Goal: Navigation & Orientation: Find specific page/section

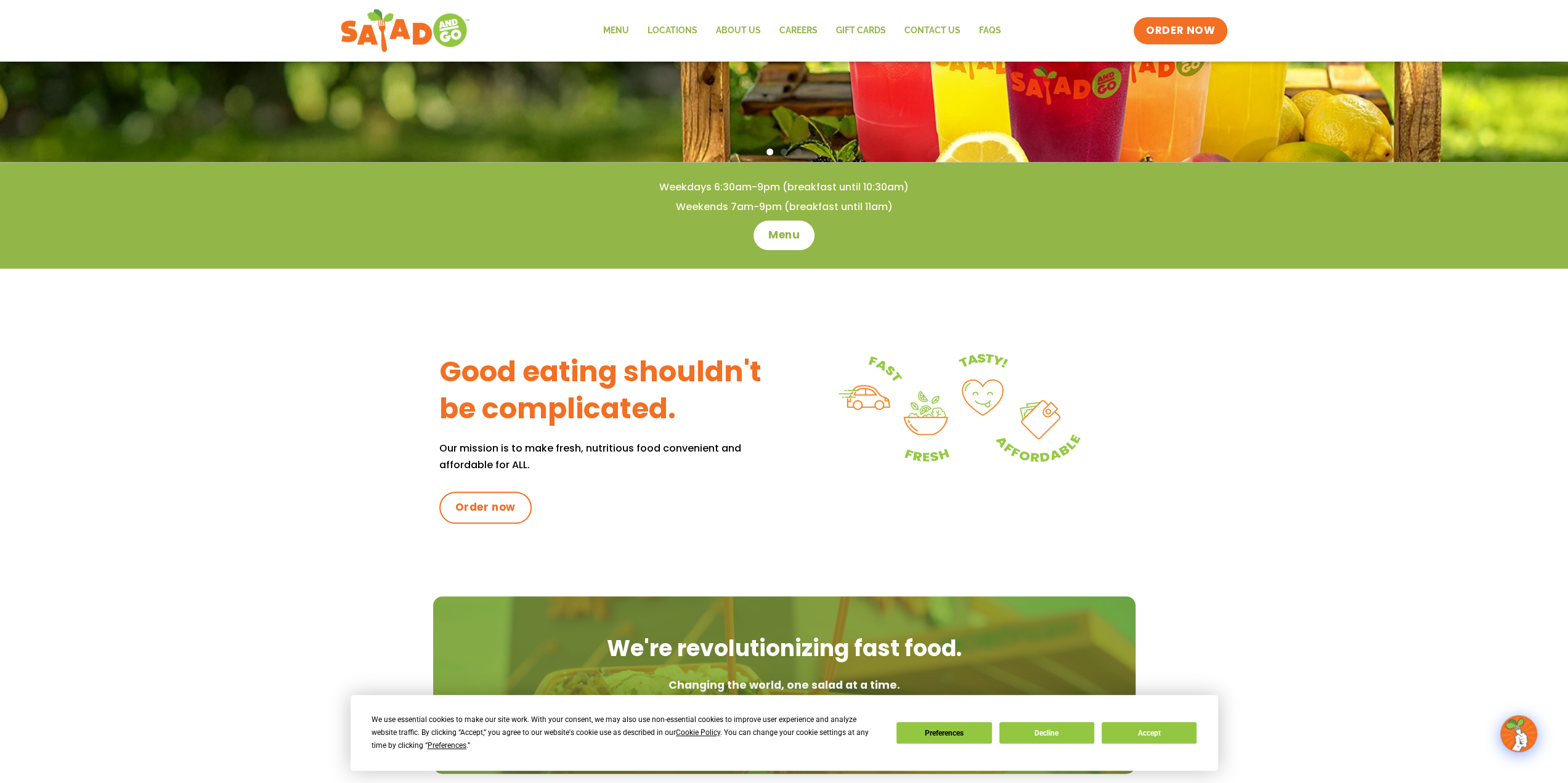
scroll to position [175, 0]
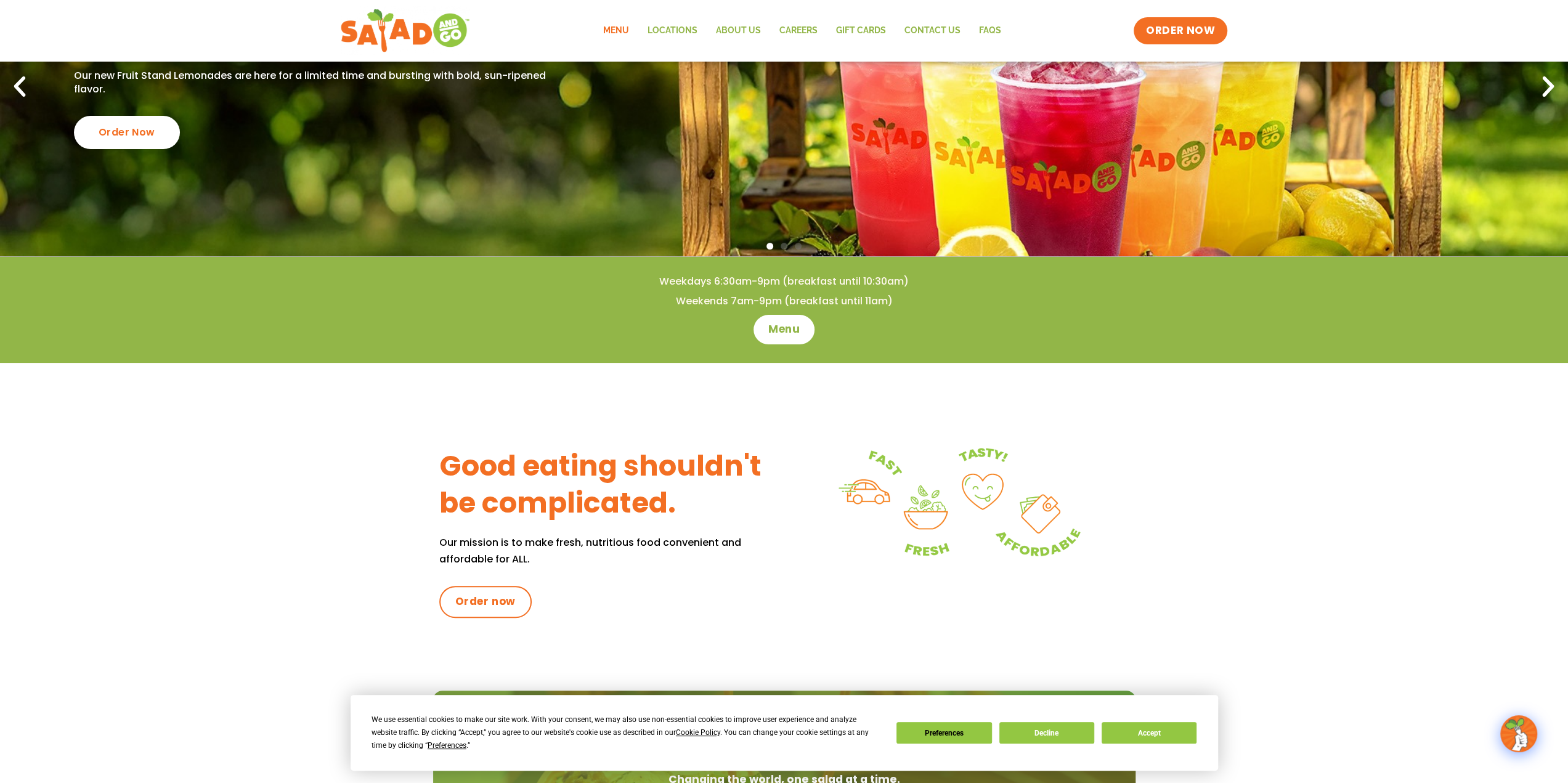
click at [628, 34] on link "Menu" at bounding box center [615, 31] width 44 height 29
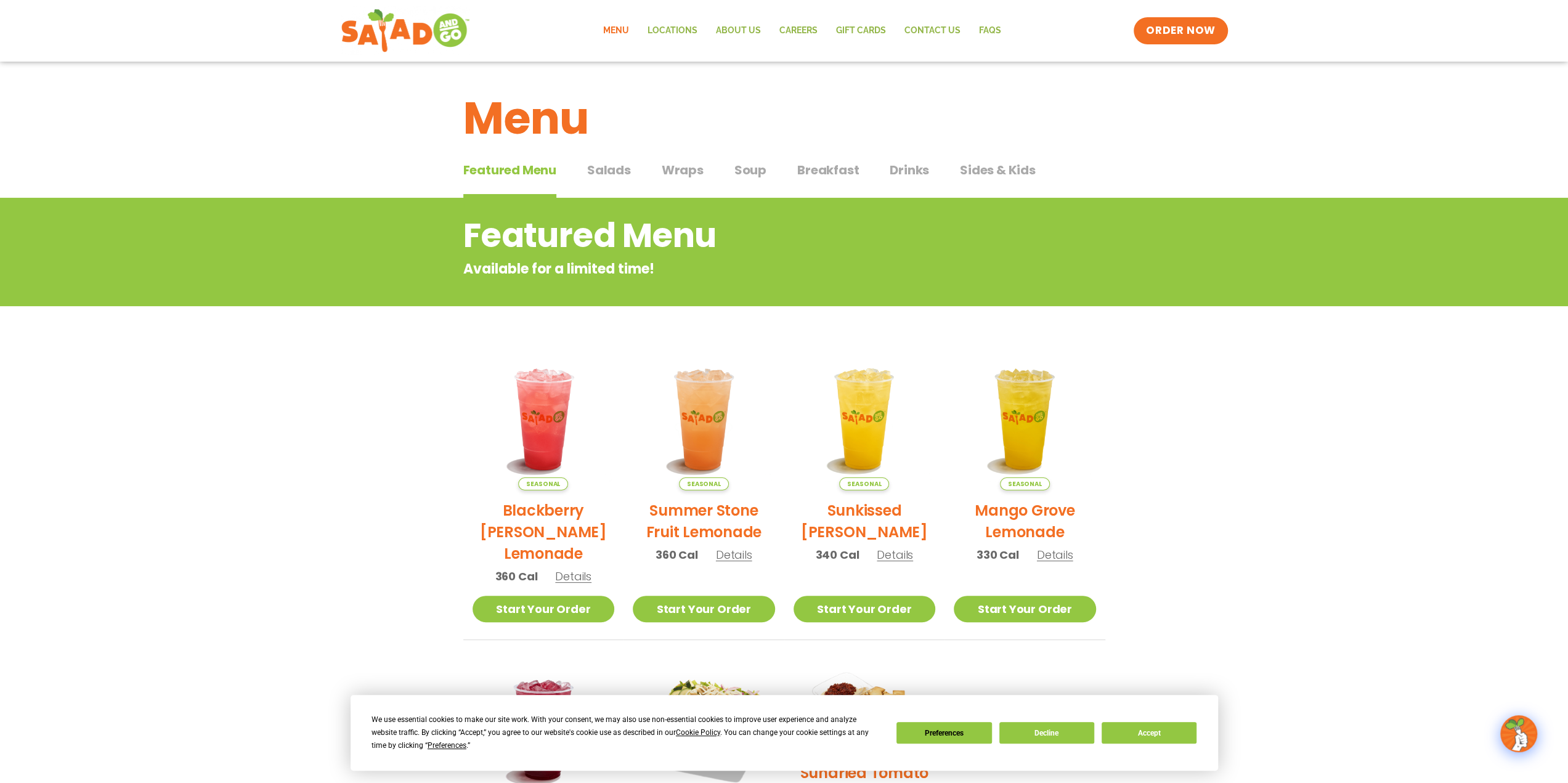
click at [598, 175] on span "Salads" at bounding box center [609, 170] width 44 height 19
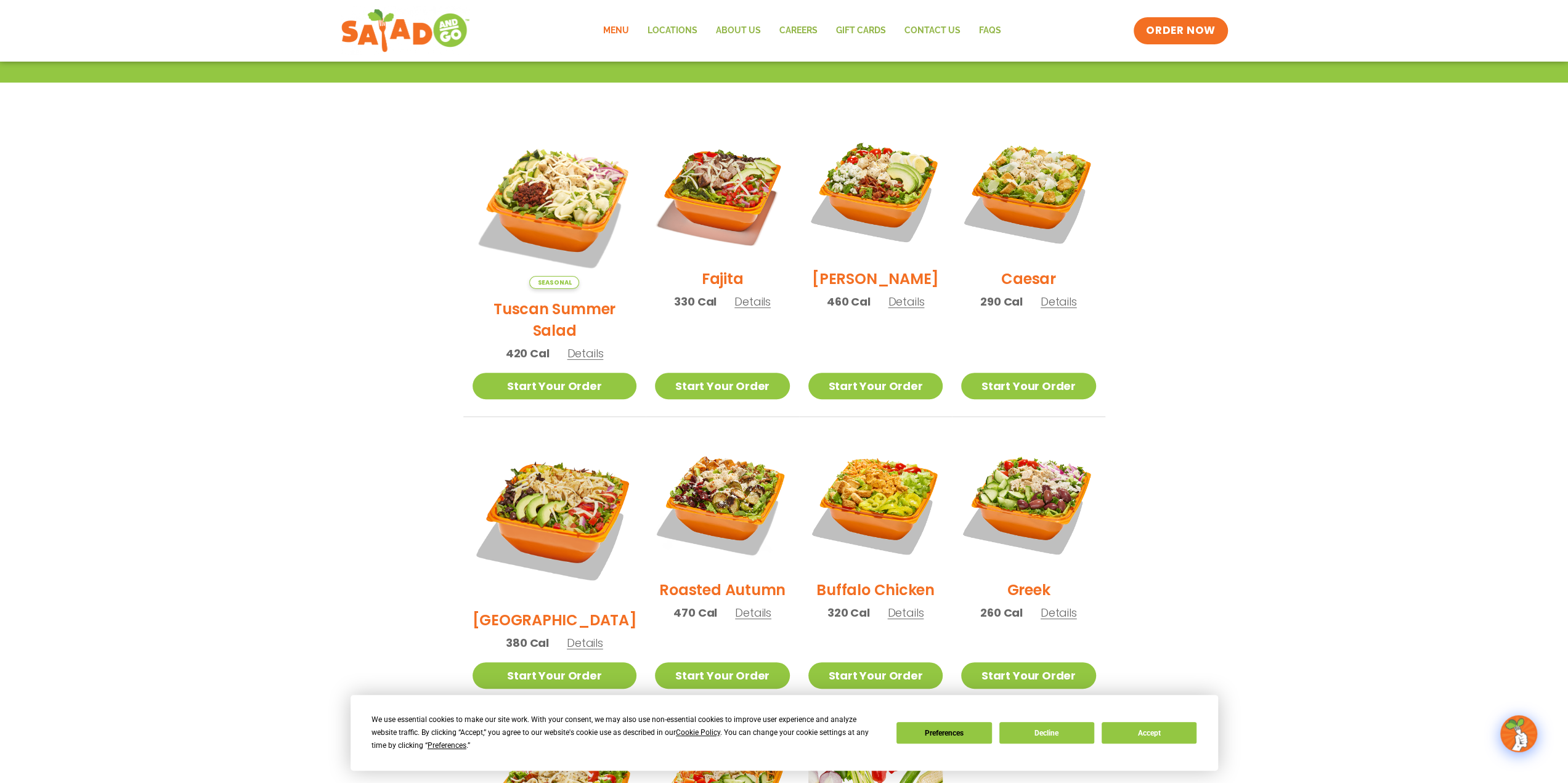
scroll to position [308, 0]
